Goal: Book appointment/travel/reservation

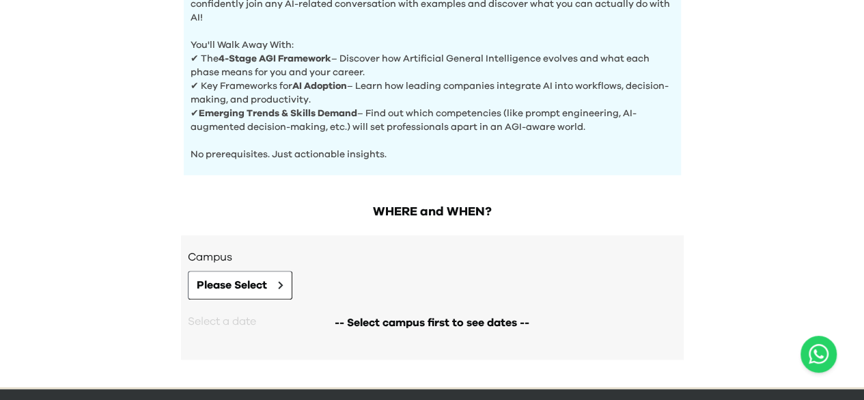
scroll to position [603, 0]
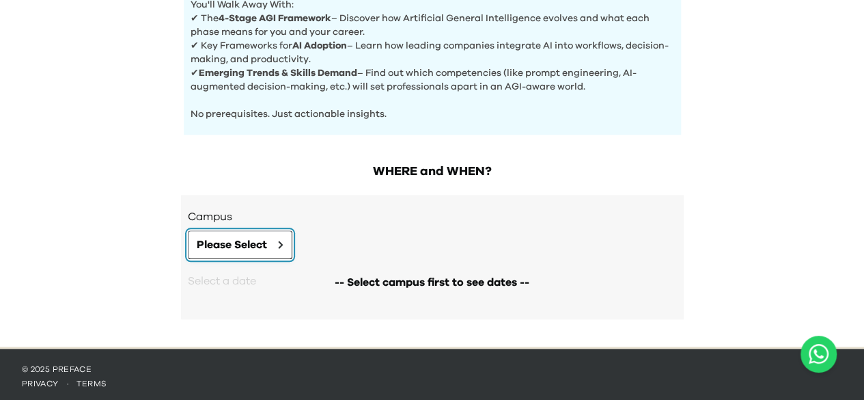
click at [278, 236] on button "Please Select" at bounding box center [240, 244] width 105 height 29
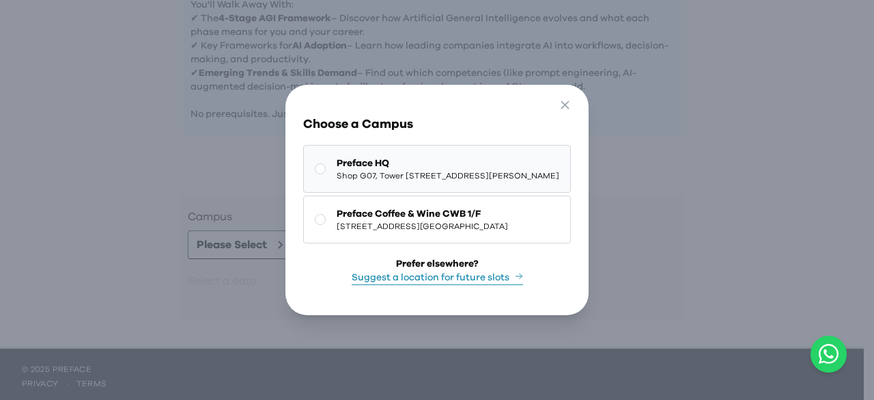
click at [469, 170] on span "Shop G07, Tower [STREET_ADDRESS][PERSON_NAME]" at bounding box center [448, 175] width 223 height 11
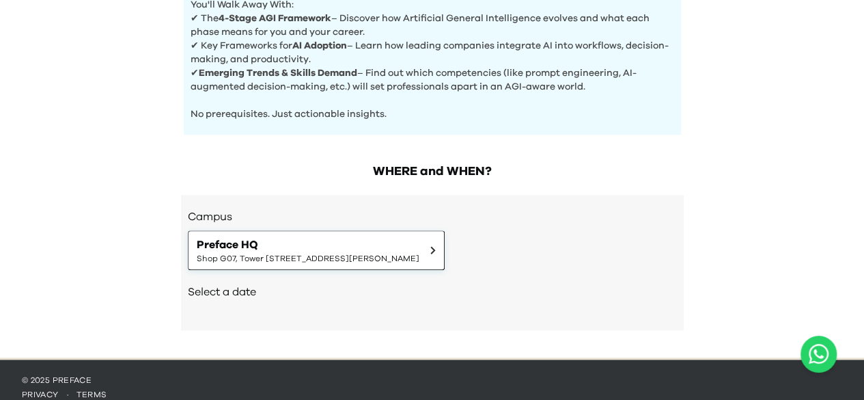
scroll to position [614, 0]
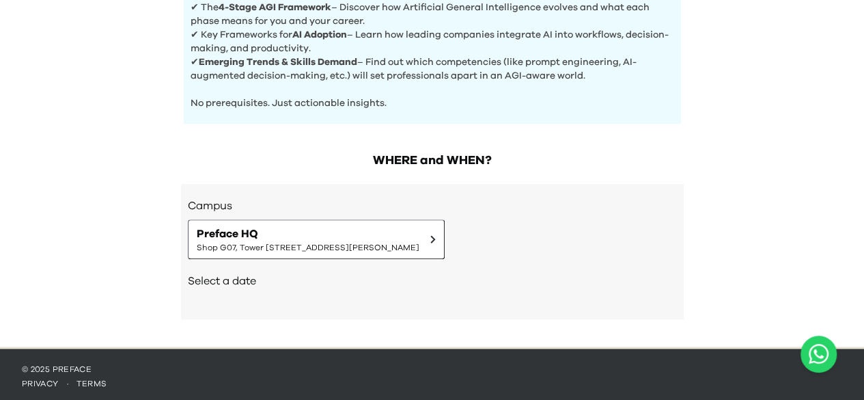
click at [235, 279] on h2 "Select a date" at bounding box center [432, 281] width 489 height 16
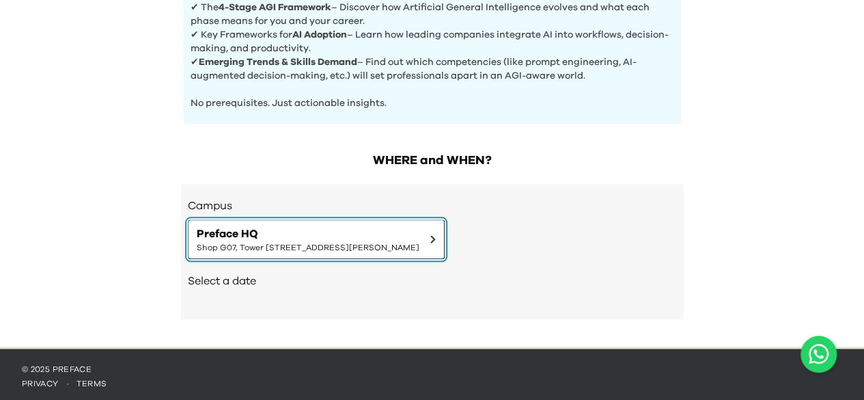
click at [445, 236] on button "Preface HQ Shop G07, Tower [STREET_ADDRESS][PERSON_NAME]" at bounding box center [316, 239] width 257 height 40
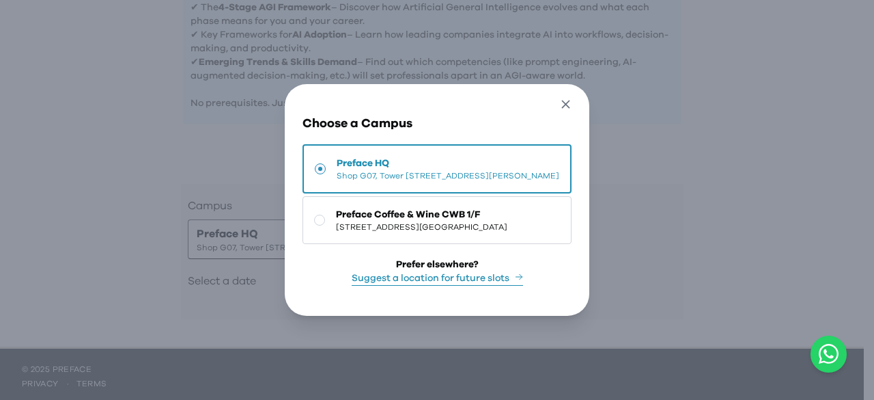
click at [573, 97] on icon "button" at bounding box center [566, 104] width 14 height 14
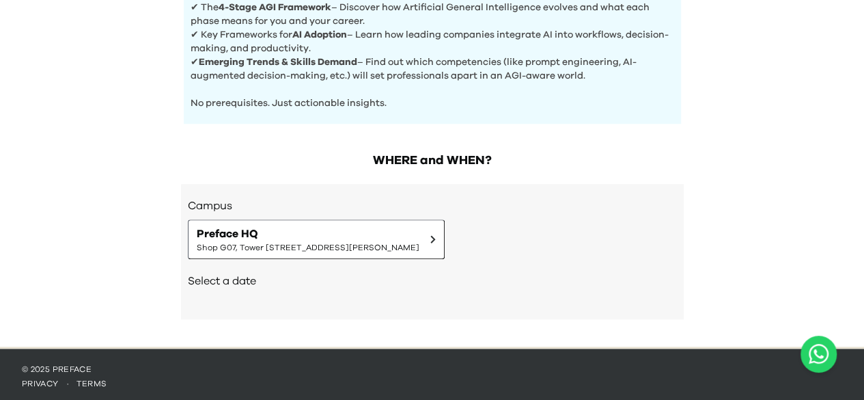
click at [326, 289] on div "Select a date" at bounding box center [432, 282] width 489 height 46
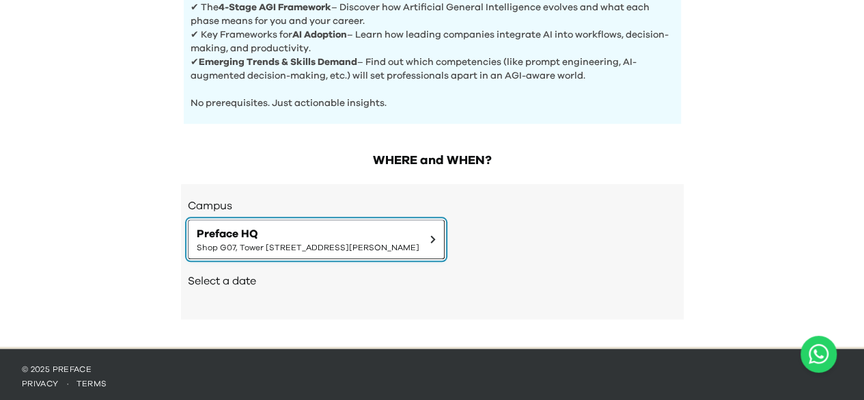
click at [445, 228] on button "Preface HQ Shop G07, Tower [STREET_ADDRESS][PERSON_NAME]" at bounding box center [316, 239] width 257 height 40
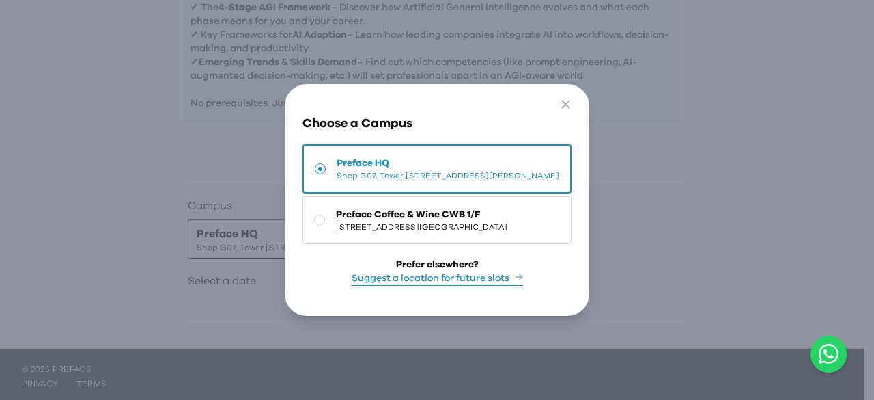
click at [489, 280] on button "Suggest a location for future slots" at bounding box center [437, 278] width 171 height 14
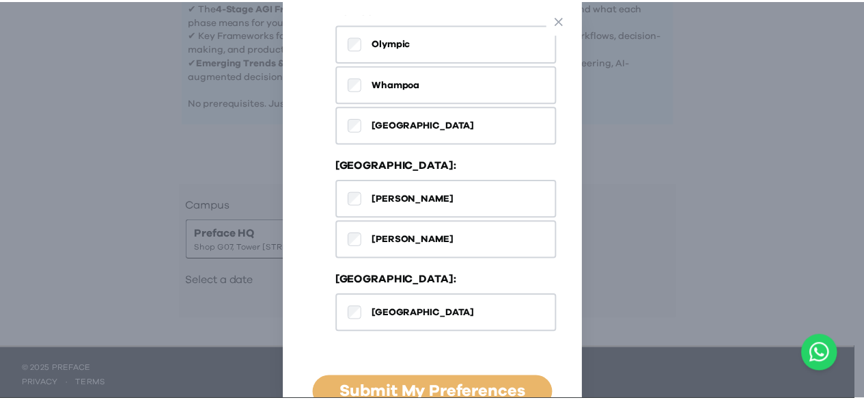
scroll to position [775, 0]
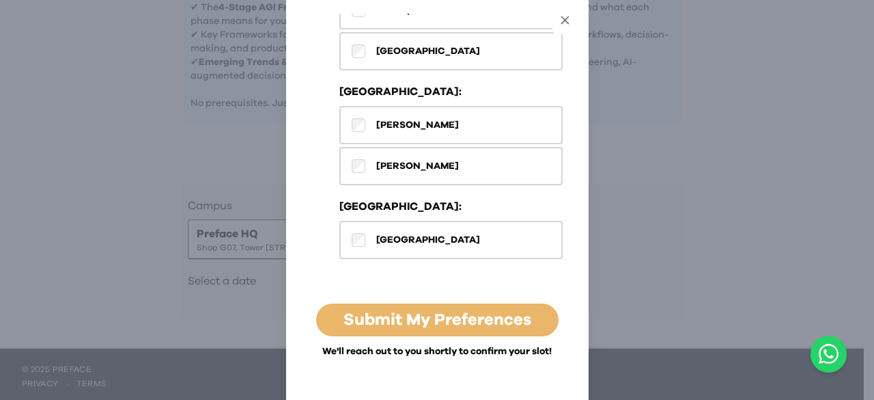
click at [570, 15] on icon "button" at bounding box center [565, 20] width 14 height 14
